Goal: Check status: Check status

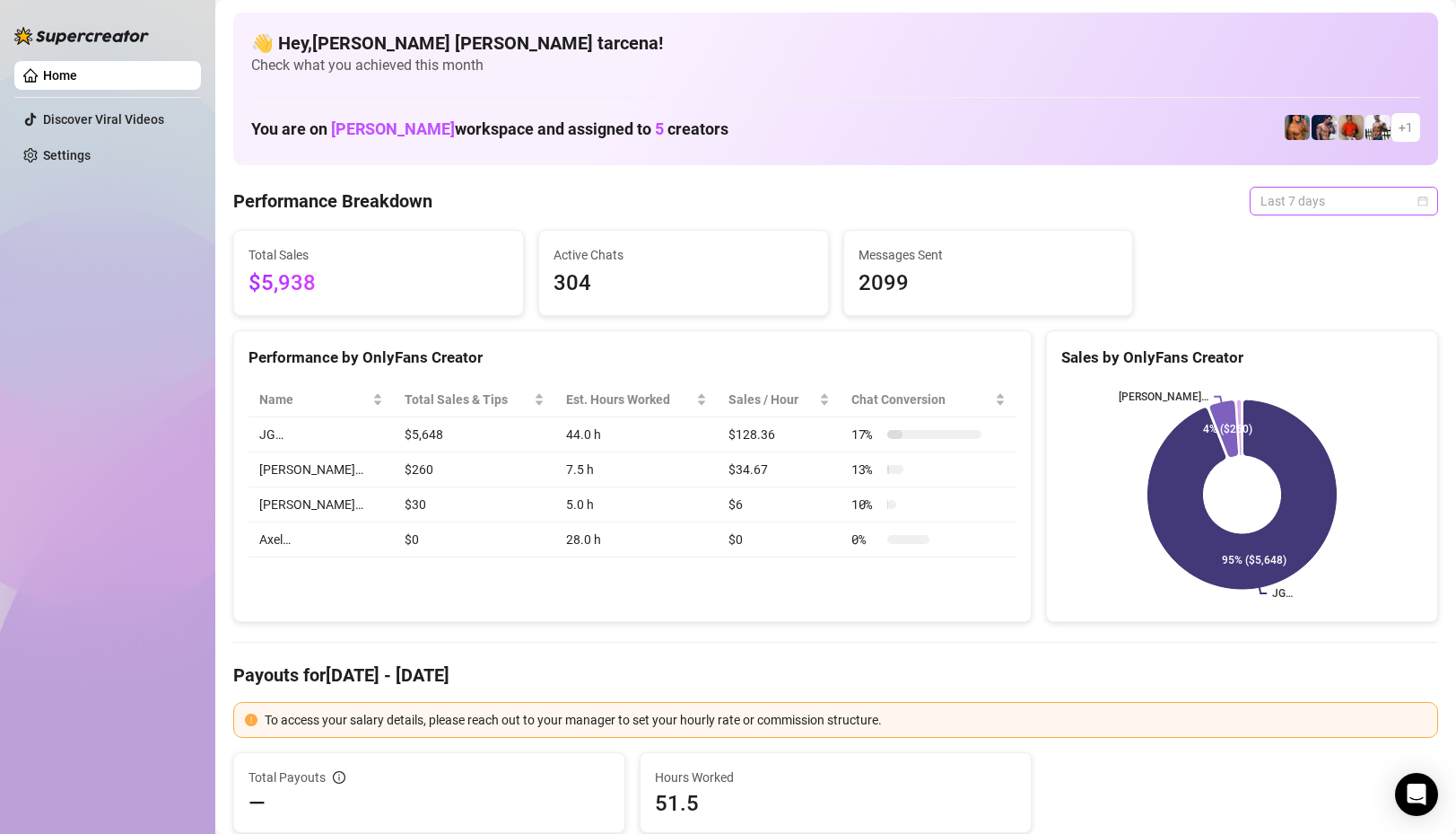
click at [1299, 207] on span "Last 7 days" at bounding box center [1343, 201] width 166 height 27
click at [1310, 350] on div "Custom date" at bounding box center [1343, 351] width 160 height 20
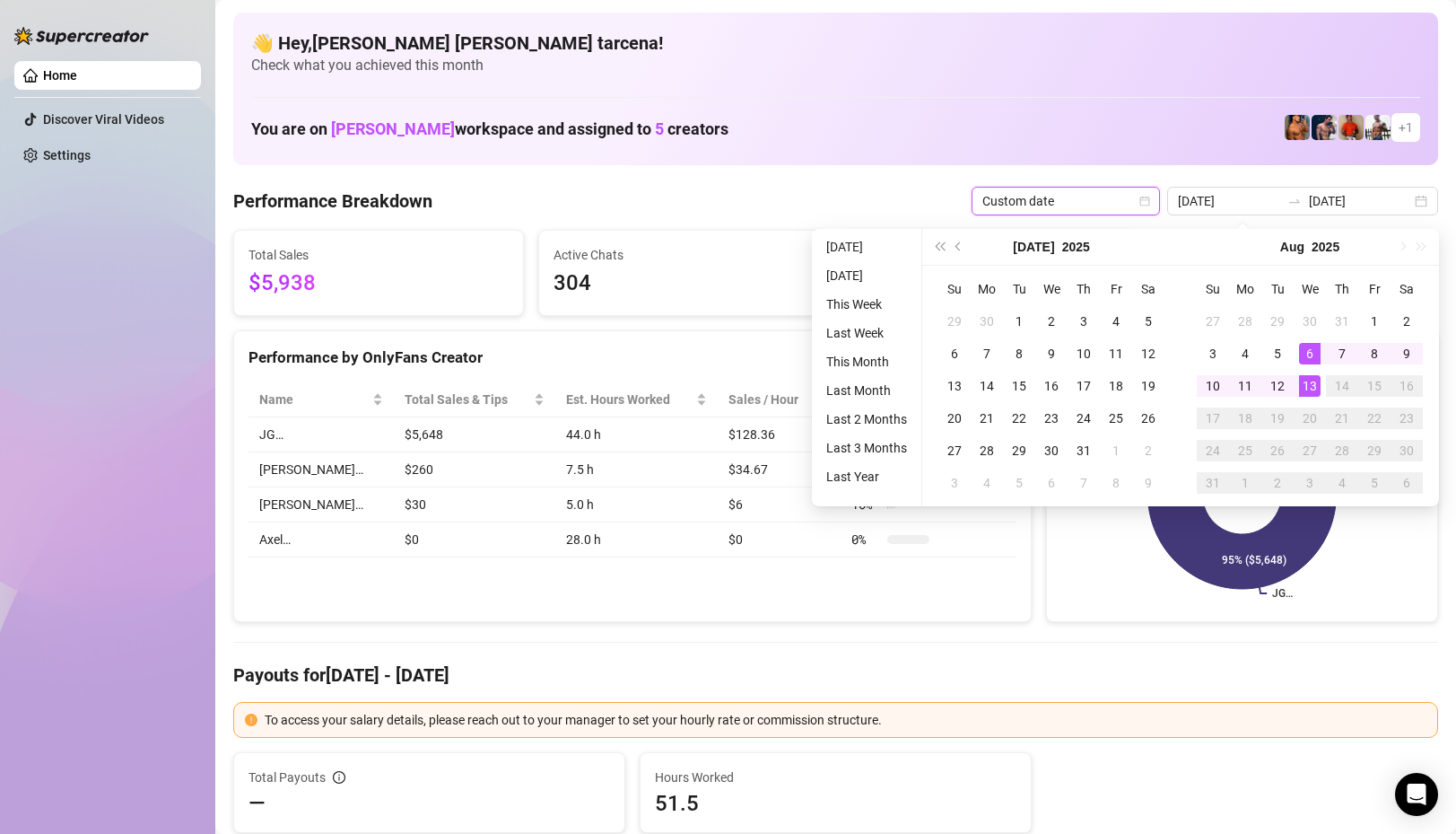
type input "[DATE]"
click at [1312, 384] on div "13" at bounding box center [1309, 385] width 22 height 22
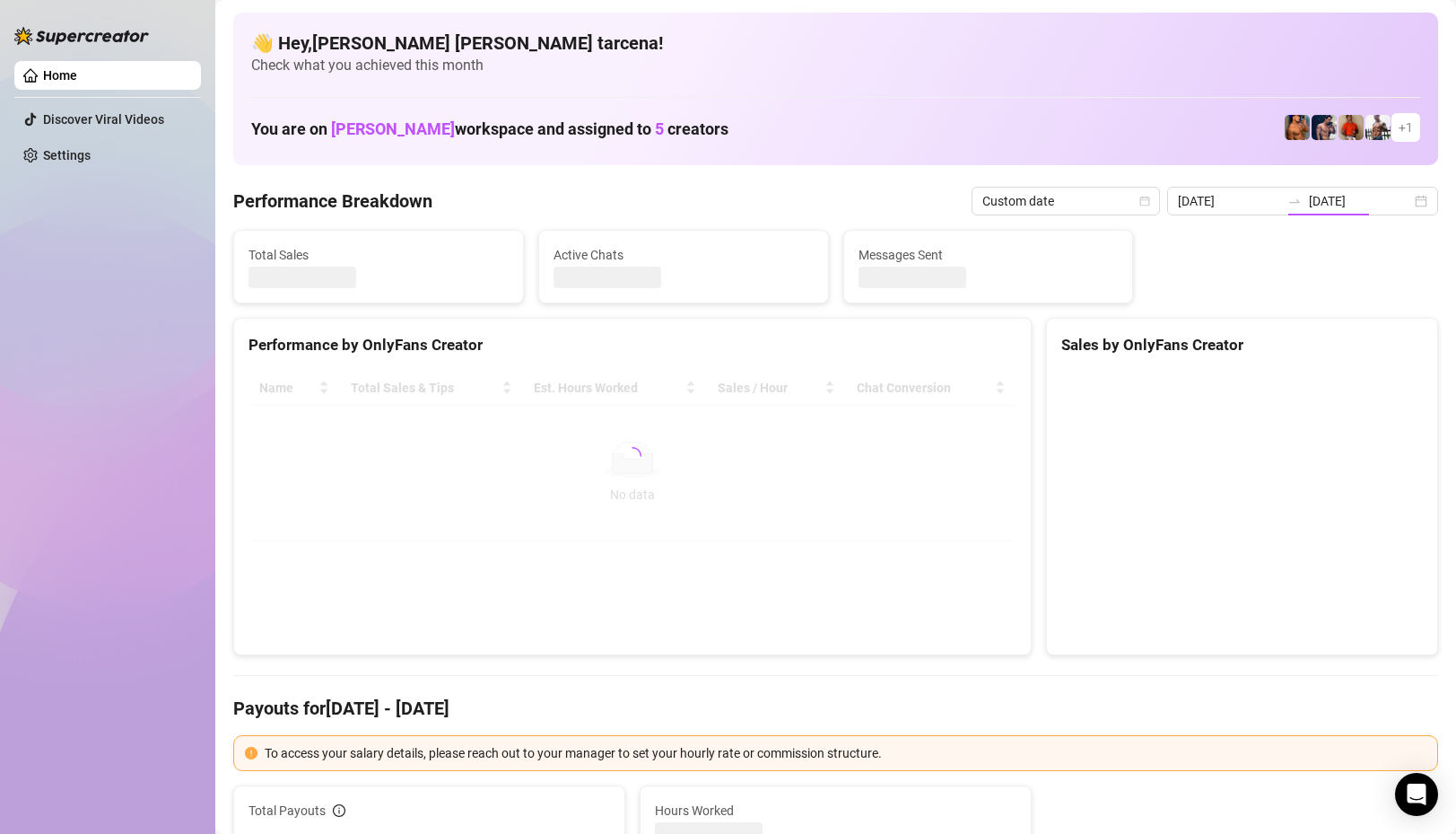
type input "[DATE]"
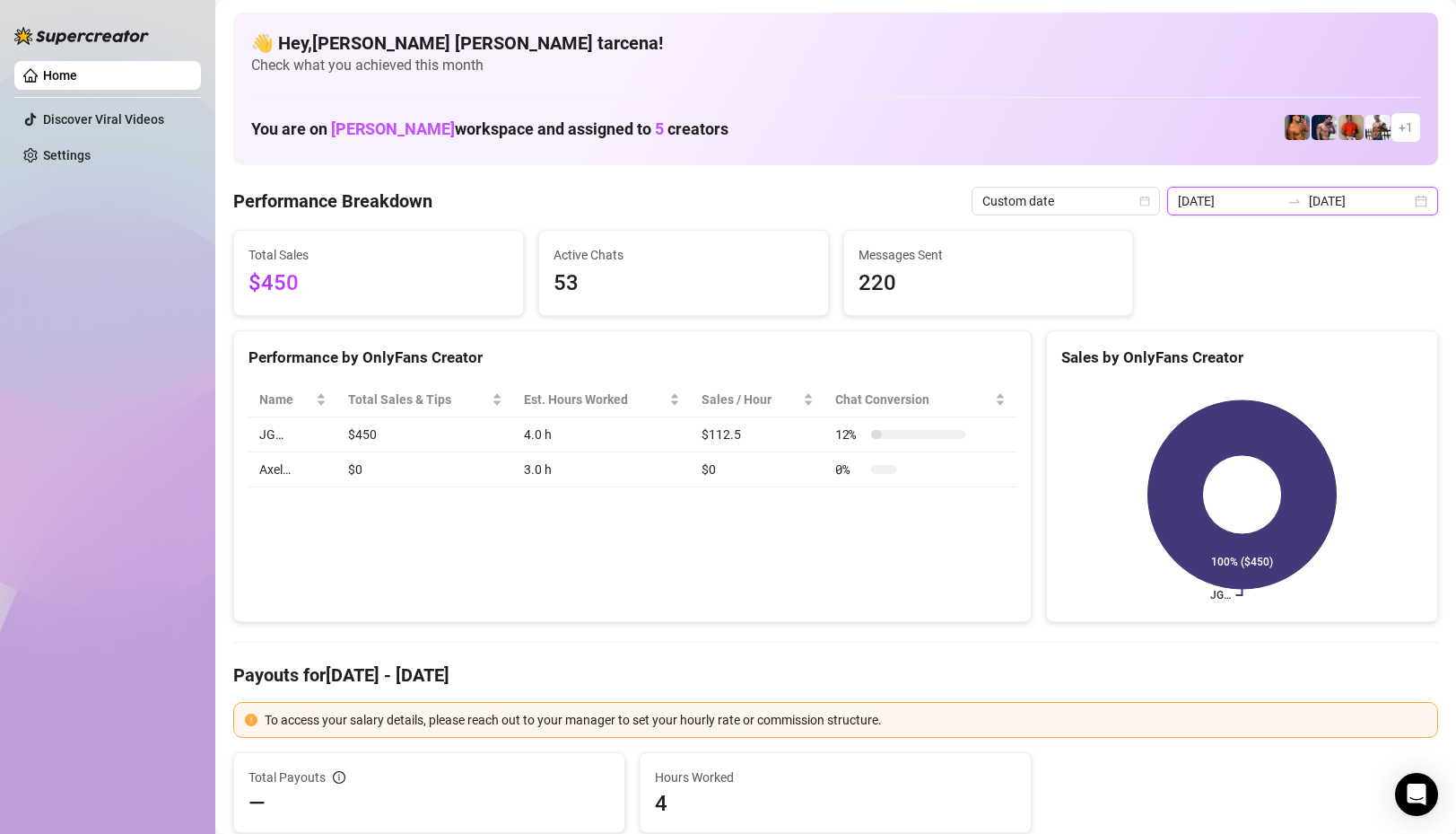
click at [1253, 204] on input "[DATE]" at bounding box center [1228, 201] width 102 height 20
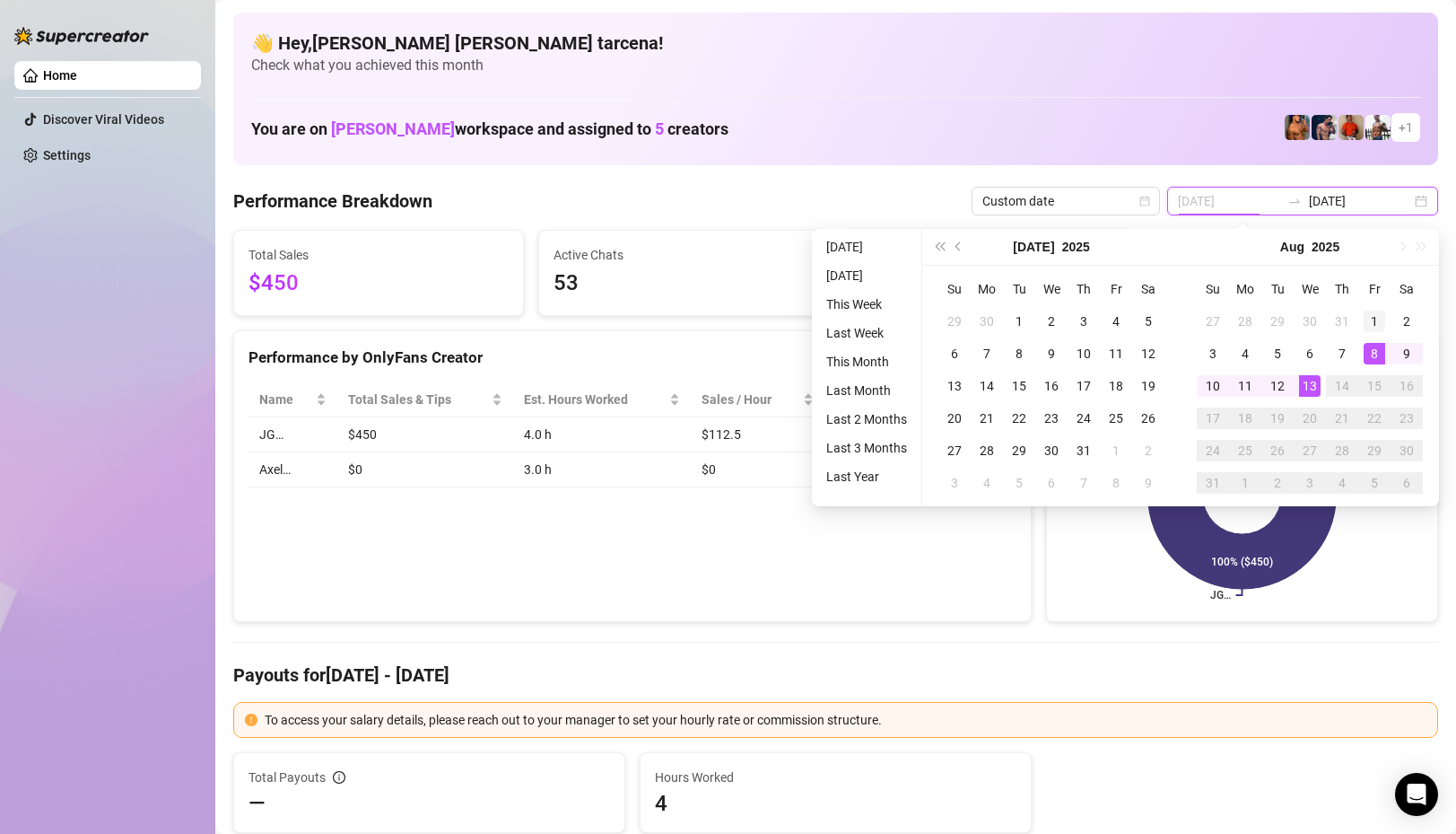
type input "[DATE]"
click at [1369, 325] on div "1" at bounding box center [1374, 321] width 22 height 22
type input "[DATE]"
click at [1314, 383] on div "13" at bounding box center [1309, 385] width 22 height 22
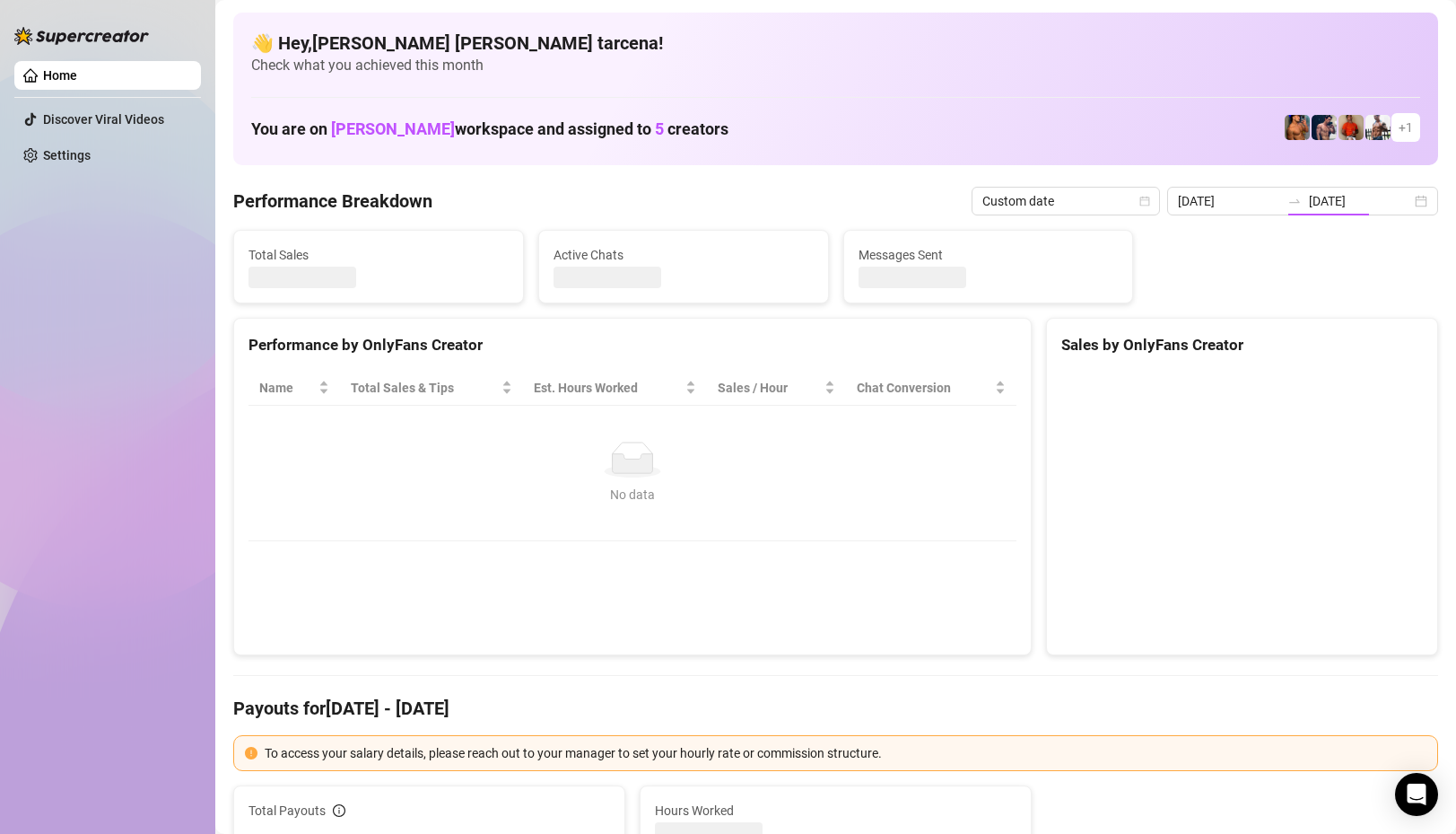
type input "[DATE]"
